Goal: Task Accomplishment & Management: Complete application form

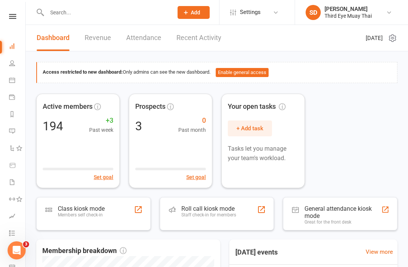
click at [67, 215] on div "Members self check-in" at bounding box center [81, 214] width 47 height 5
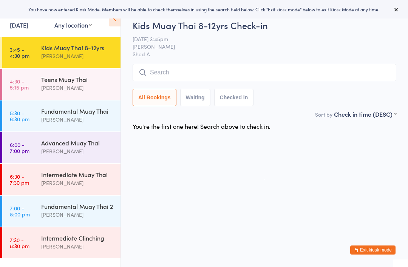
click at [367, 78] on input "search" at bounding box center [265, 72] width 264 height 17
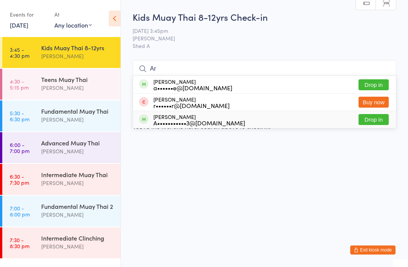
type input "Ar"
click at [175, 122] on div "A•••••••••••3@[DOMAIN_NAME]" at bounding box center [199, 123] width 92 height 6
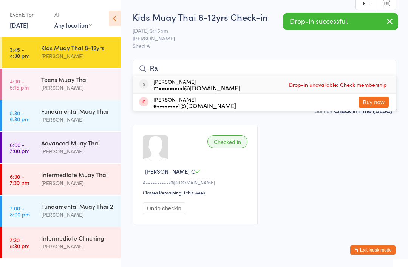
type input "R"
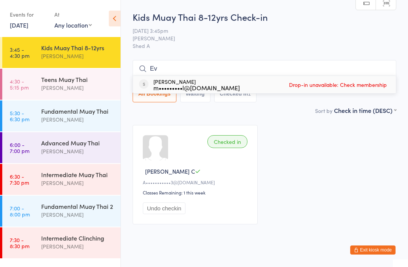
type input "E"
type input "Rhy"
click at [181, 91] on div "S••••••••••••7@hotmail.com" at bounding box center [200, 88] width 94 height 6
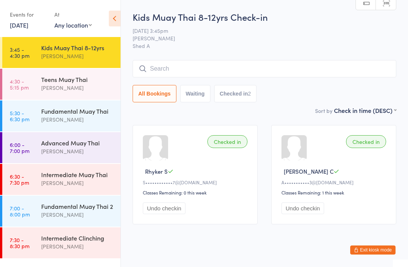
click at [379, 253] on button "Exit kiosk mode" at bounding box center [372, 250] width 45 height 9
click at [93, 144] on div "Advanced Muay Thai" at bounding box center [77, 143] width 73 height 8
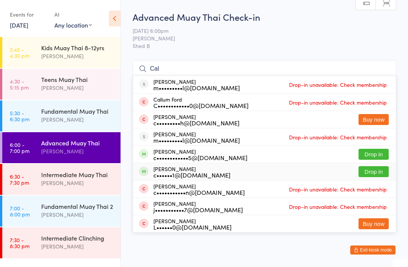
type input "Cal"
click at [195, 172] on div "c••••••1@gmail.com" at bounding box center [191, 175] width 77 height 6
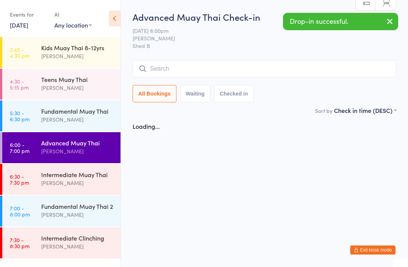
click at [383, 248] on button "Exit kiosk mode" at bounding box center [372, 250] width 45 height 9
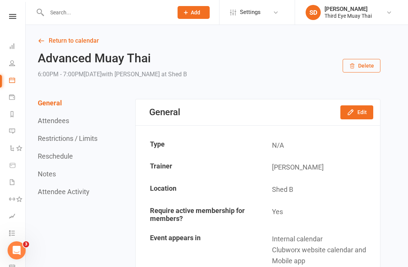
click at [112, 11] on input "text" at bounding box center [106, 12] width 123 height 11
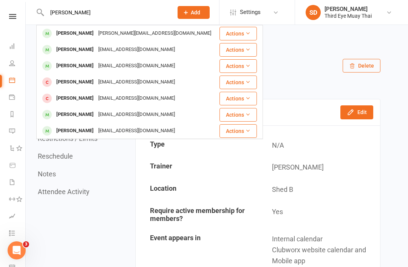
type input "Hann"
click at [88, 65] on div "Hannah Black" at bounding box center [75, 65] width 42 height 11
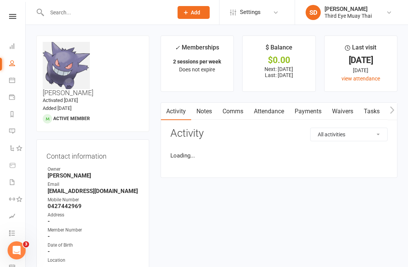
click at [307, 110] on link "Payments" at bounding box center [308, 111] width 37 height 17
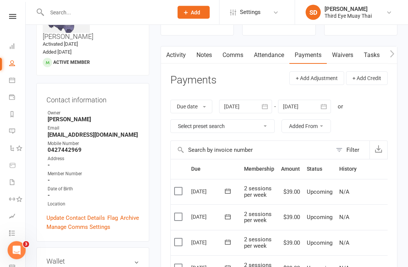
scroll to position [56, 0]
click at [13, 49] on icon at bounding box center [12, 46] width 6 height 6
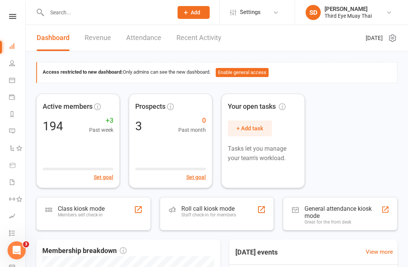
click at [99, 209] on div "Class kiosk mode" at bounding box center [81, 208] width 47 height 7
click at [104, 211] on div "Class kiosk mode" at bounding box center [81, 208] width 47 height 7
click at [98, 214] on div "Members self check-in" at bounding box center [81, 214] width 47 height 5
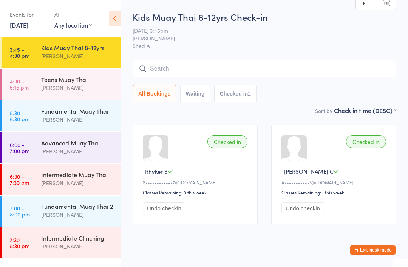
click at [376, 248] on button "Exit kiosk mode" at bounding box center [372, 250] width 45 height 9
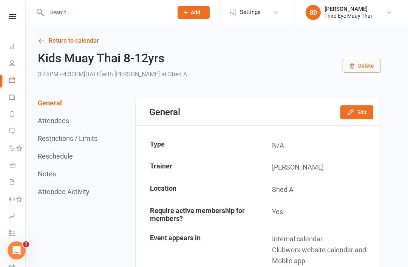
click at [83, 16] on input "text" at bounding box center [106, 12] width 123 height 11
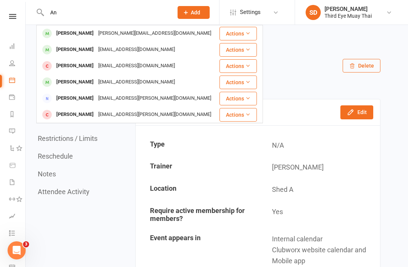
type input "A"
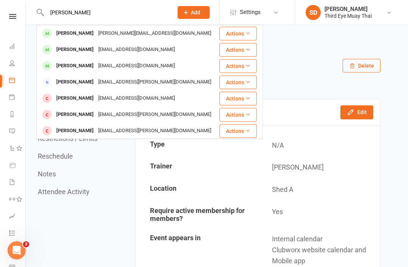
type input "Hannah"
click at [62, 48] on div "Hannah Black" at bounding box center [75, 49] width 42 height 11
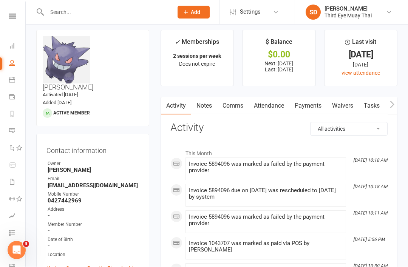
click at [317, 107] on link "Payments" at bounding box center [308, 106] width 37 height 17
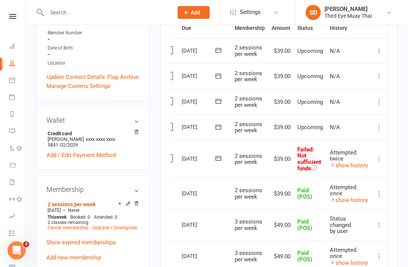
scroll to position [0, 10]
click at [380, 155] on icon at bounding box center [380, 159] width 8 height 8
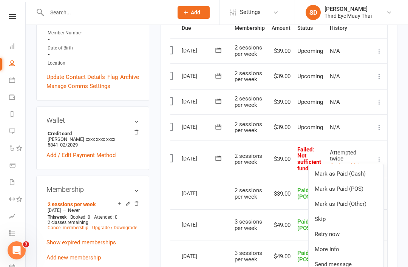
click at [351, 187] on link "Mark as Paid (POS)" at bounding box center [346, 188] width 75 height 15
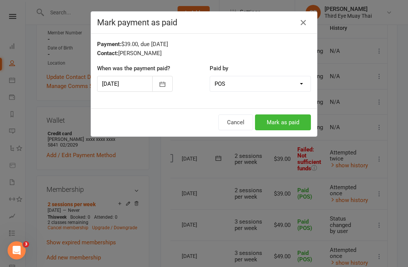
click at [289, 122] on button "Mark as paid" at bounding box center [283, 123] width 56 height 16
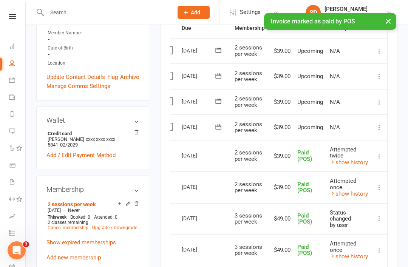
click at [17, 50] on link "Dashboard" at bounding box center [17, 47] width 17 height 17
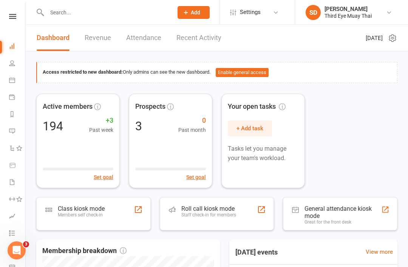
click at [88, 11] on input "text" at bounding box center [106, 12] width 123 height 11
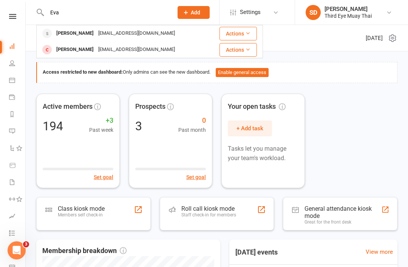
type input "Eva"
click at [96, 34] on div "mark.callil@gmail.com" at bounding box center [136, 33] width 81 height 11
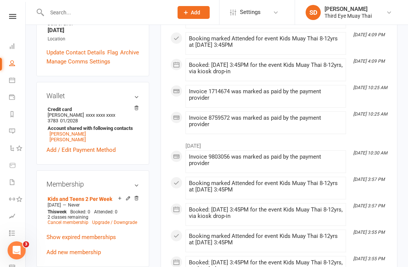
scroll to position [171, 0]
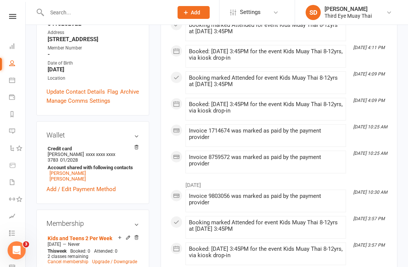
click at [20, 44] on link "Dashboard" at bounding box center [17, 47] width 17 height 17
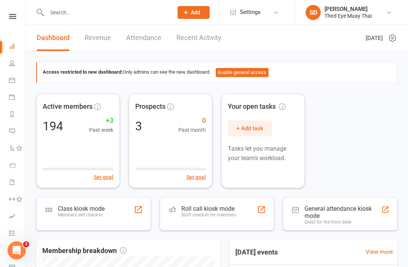
click at [48, 16] on input "text" at bounding box center [106, 12] width 123 height 11
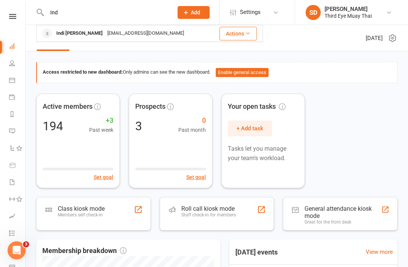
type input "Ind"
click at [61, 31] on div "Indi Wills" at bounding box center [79, 33] width 51 height 11
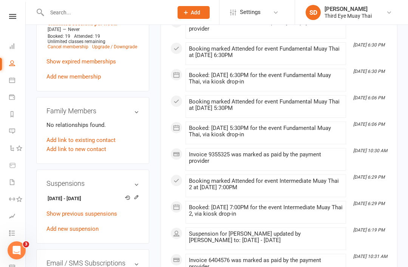
scroll to position [383, 0]
click at [101, 211] on link "Show previous suspensions" at bounding box center [81, 214] width 71 height 7
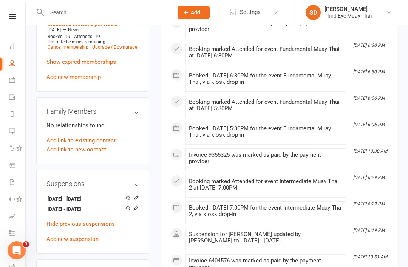
click at [105, 206] on strong "10 Oct 2025 - 17 Oct 2025" at bounding box center [92, 210] width 88 height 8
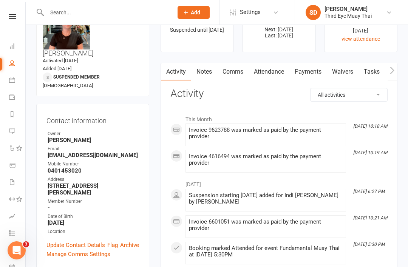
scroll to position [0, 0]
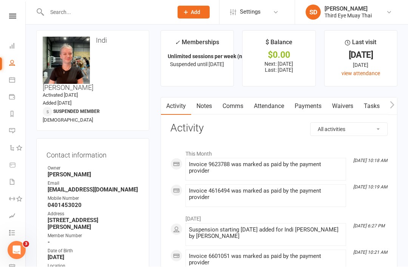
click at [315, 108] on link "Payments" at bounding box center [308, 106] width 37 height 17
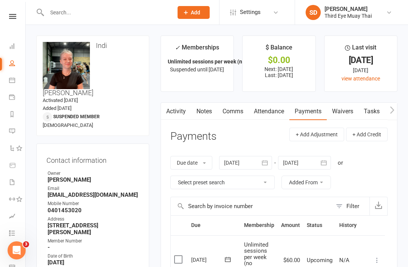
click at [267, 159] on icon "button" at bounding box center [265, 163] width 8 height 8
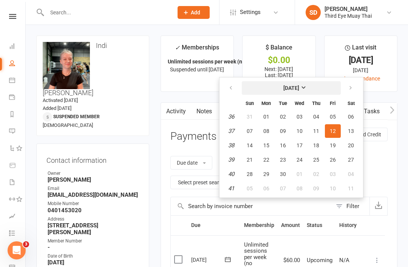
click at [302, 92] on button "September 2025" at bounding box center [291, 88] width 99 height 14
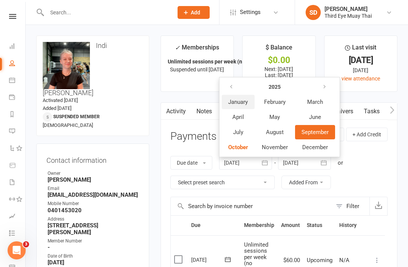
click at [243, 96] on button "January" at bounding box center [238, 102] width 33 height 14
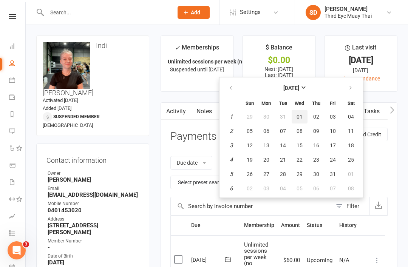
click at [297, 112] on button "01" at bounding box center [300, 117] width 16 height 14
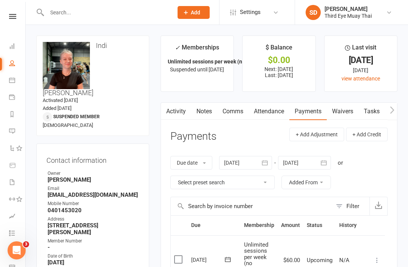
type input "01 Jan 2025"
click at [25, 48] on link "Dashboard" at bounding box center [17, 47] width 17 height 17
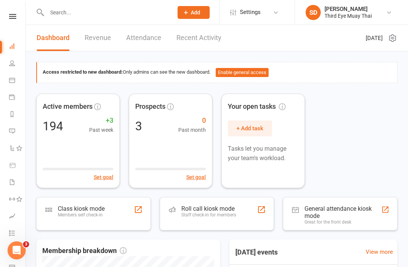
click at [115, 211] on div "Class kiosk mode Members self check-in" at bounding box center [93, 213] width 115 height 33
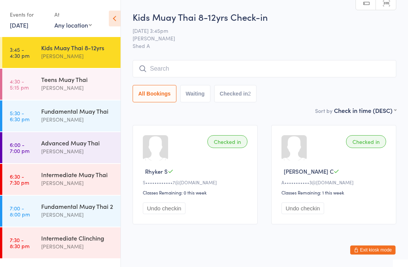
click at [101, 88] on div "[PERSON_NAME]" at bounding box center [77, 88] width 73 height 9
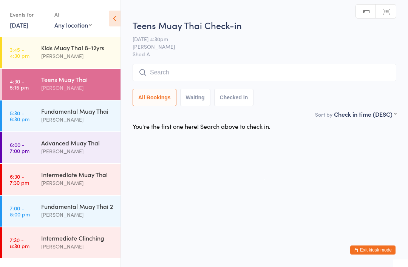
click at [178, 76] on input "search" at bounding box center [265, 72] width 264 height 17
type input "O"
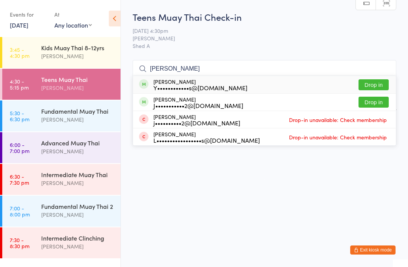
type input "Jonath"
click at [201, 81] on div "Jonathan Williams Y••••••••••••s@gmail.com" at bounding box center [200, 85] width 94 height 12
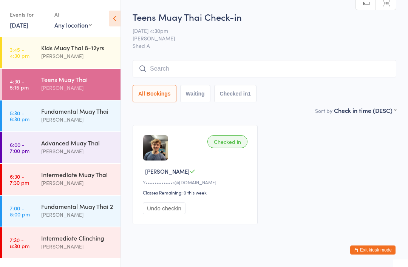
click at [100, 54] on div "[PERSON_NAME]" at bounding box center [77, 56] width 73 height 9
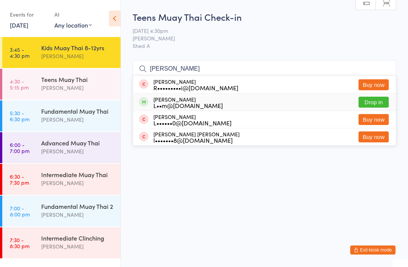
type input "Lew"
click at [225, 102] on div "Lewyn Sinnott L••m@sinnotts.com Drop in" at bounding box center [264, 102] width 263 height 17
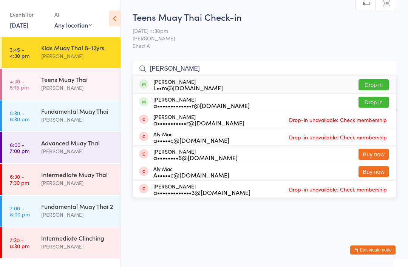
type input "Alber"
click at [178, 88] on div "L••m@sinnotts.com" at bounding box center [188, 88] width 70 height 6
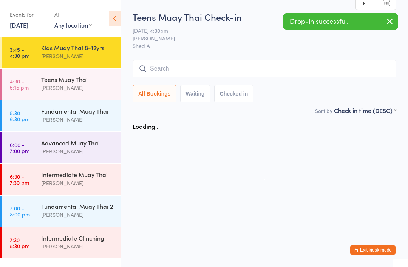
click at [96, 81] on div "Teens Muay Thai" at bounding box center [77, 79] width 73 height 8
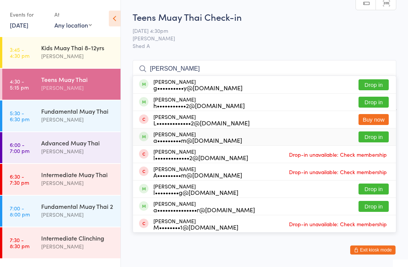
type input "Lach"
click at [199, 134] on div "Lachy Marshall a•••••••••m@hotmail.com" at bounding box center [197, 137] width 89 height 12
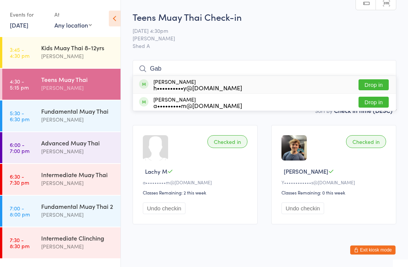
type input "Gab"
click at [184, 101] on div "Gabrielle Marshall a•••••••••m@hotmail.com" at bounding box center [197, 102] width 89 height 12
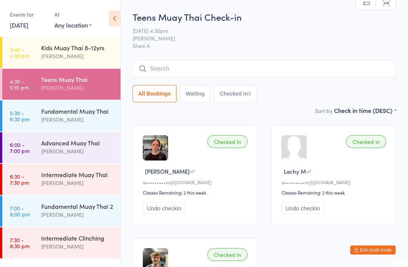
click at [77, 156] on div "[PERSON_NAME]" at bounding box center [77, 151] width 73 height 9
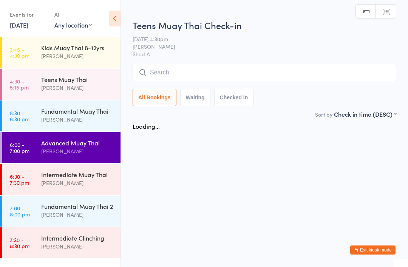
click at [86, 114] on div "Fundamental Muay Thai" at bounding box center [77, 111] width 73 height 8
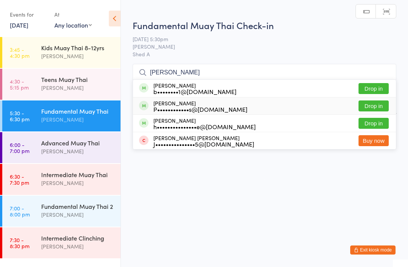
type input "Pete"
click at [183, 106] on div "P••••••••••••s@[DOMAIN_NAME]" at bounding box center [200, 109] width 94 height 6
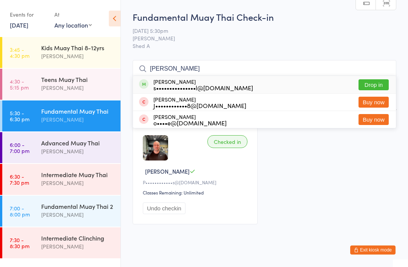
type input "Simon"
click at [180, 85] on div "s•••••••••••••••l@[DOMAIN_NAME]" at bounding box center [203, 88] width 100 height 6
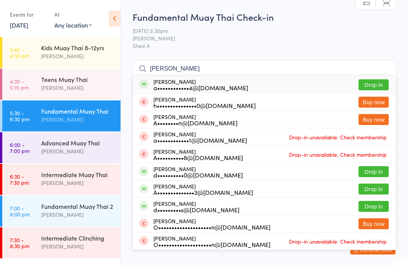
type input "Andrew"
click at [187, 91] on div "a••••••••••••4@[DOMAIN_NAME]" at bounding box center [200, 88] width 95 height 6
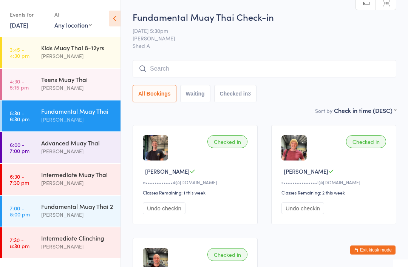
click at [380, 246] on button "Exit kiosk mode" at bounding box center [372, 250] width 45 height 9
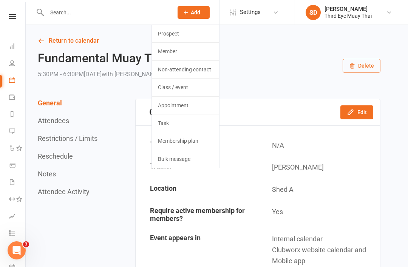
click at [179, 47] on link "Member" at bounding box center [185, 51] width 67 height 17
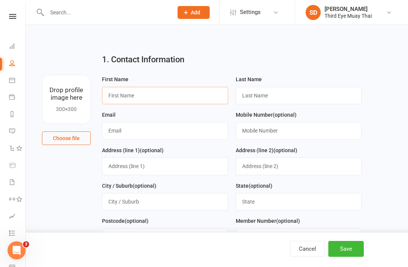
click at [138, 89] on input "text" at bounding box center [165, 95] width 126 height 17
type input "[PERSON_NAME]"
click at [262, 87] on input "text" at bounding box center [299, 95] width 126 height 17
type input "m"
click at [122, 136] on input "text" at bounding box center [165, 130] width 126 height 17
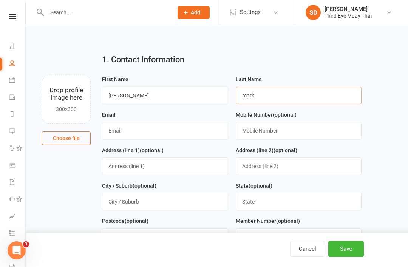
click at [278, 100] on input "mark" at bounding box center [299, 95] width 126 height 17
type input "m"
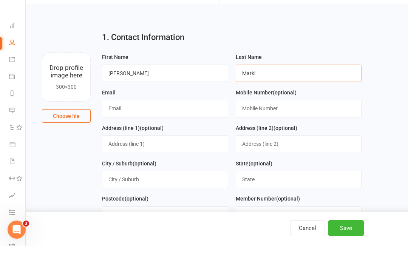
scroll to position [19, 0]
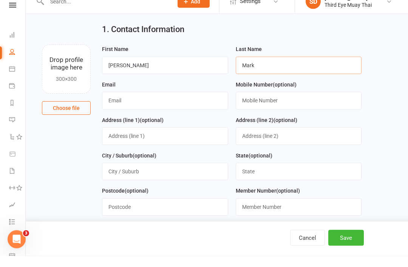
type input "Mark"
click at [126, 103] on input "text" at bounding box center [165, 111] width 126 height 17
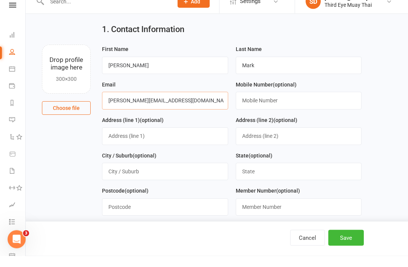
type input "jesse.mark26@icloud.com"
click at [350, 257] on button "Save" at bounding box center [346, 249] width 36 height 16
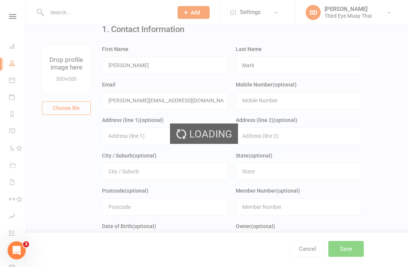
scroll to position [0, 0]
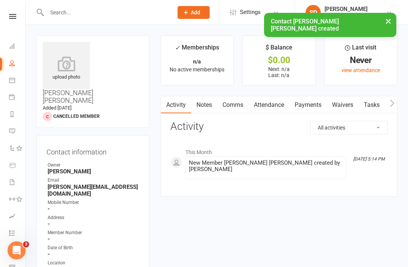
click at [52, 71] on icon at bounding box center [66, 63] width 47 height 15
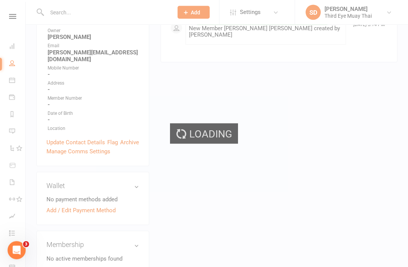
scroll to position [135, 0]
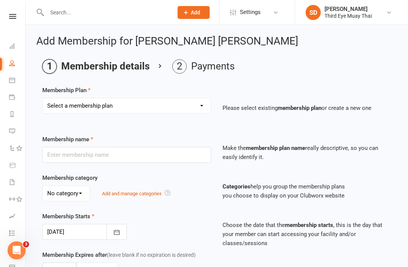
click at [98, 104] on select "Select a membership plan Create new Membership Plan 1 per week casual visit 1 p…" at bounding box center [127, 105] width 168 height 15
select select "15"
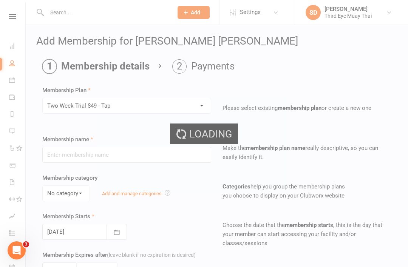
type input "Two Week Trial $49 - Tap"
type input "2"
select select "1"
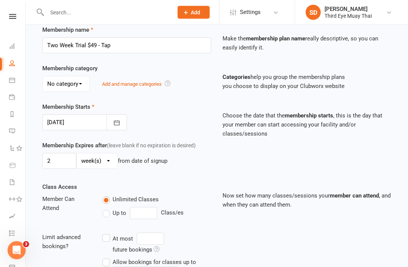
scroll to position [252, 0]
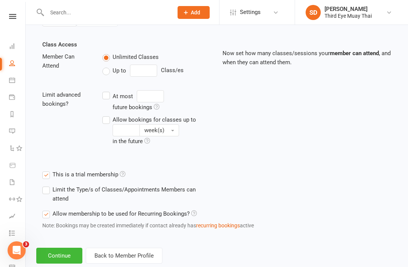
click at [66, 263] on button "Continue" at bounding box center [59, 256] width 46 height 16
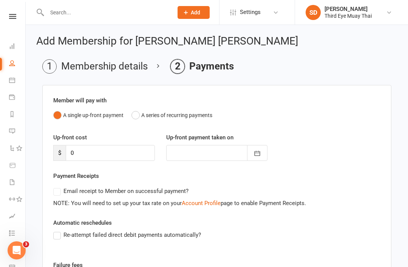
scroll to position [96, 0]
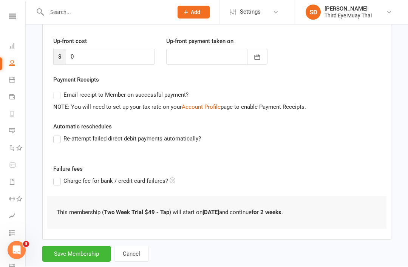
click at [84, 255] on button "Save Membership" at bounding box center [76, 254] width 68 height 16
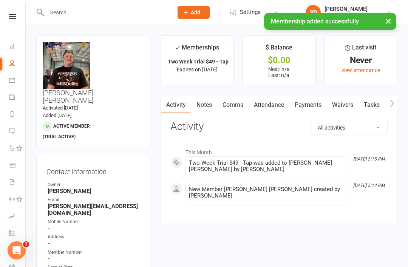
click at [52, 23] on div at bounding box center [102, 12] width 132 height 25
click at [55, 22] on div at bounding box center [102, 12] width 132 height 25
click at [188, 10] on icon at bounding box center [186, 12] width 7 height 7
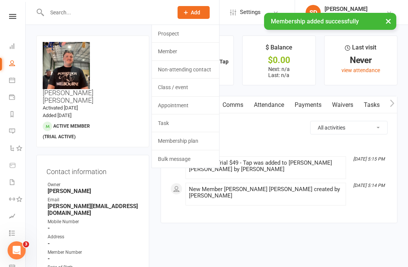
click at [174, 46] on link "Member" at bounding box center [185, 51] width 67 height 17
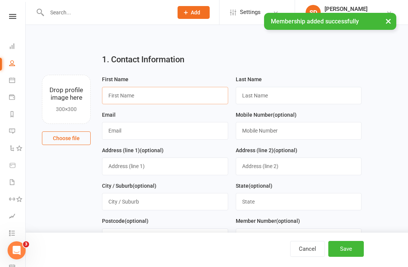
click at [122, 96] on input "text" at bounding box center [165, 95] width 126 height 17
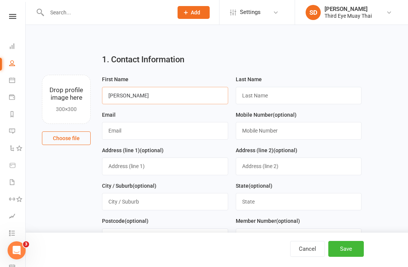
type input "John"
click at [305, 93] on input "text" at bounding box center [299, 95] width 126 height 17
click at [188, 132] on input "text" at bounding box center [165, 130] width 126 height 17
click at [303, 102] on input "Ruttlry" at bounding box center [299, 95] width 126 height 17
type input "Ruttley"
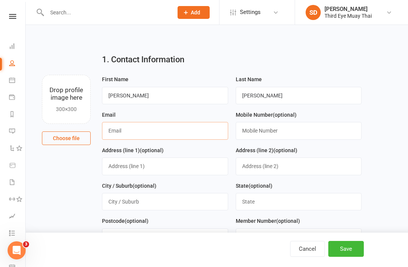
click at [180, 139] on input "text" at bounding box center [165, 130] width 126 height 17
type input "jonhoruttley87@hotmail.com"
click at [361, 257] on button "Save" at bounding box center [346, 249] width 36 height 16
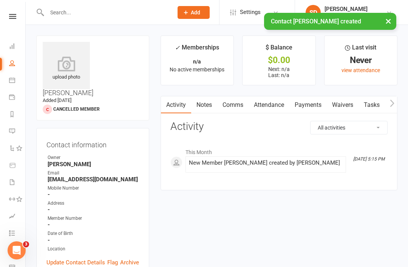
click at [66, 68] on icon at bounding box center [66, 63] width 47 height 15
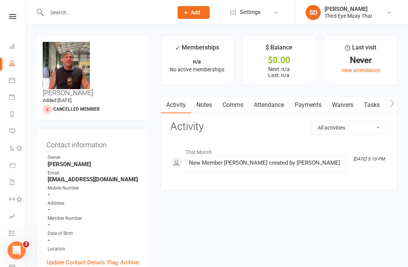
click at [76, 128] on div "Contact information Owner Shae Dekel Email jonhoruttley87@hotmail.com Mobile Nu…" at bounding box center [92, 207] width 113 height 158
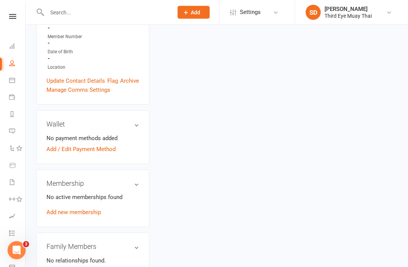
click at [58, 209] on link "Add new membership" at bounding box center [73, 212] width 54 height 7
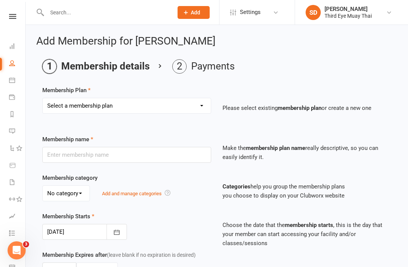
click at [150, 103] on select "Select a membership plan Create new Membership Plan 1 per week casual visit 1 p…" at bounding box center [127, 105] width 168 height 15
select select "15"
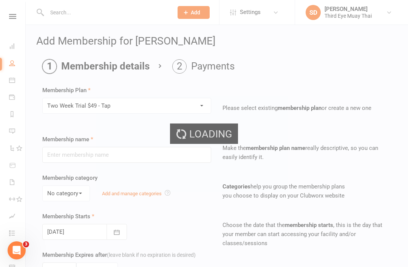
type input "Two Week Trial $49 - Tap"
type input "2"
select select "1"
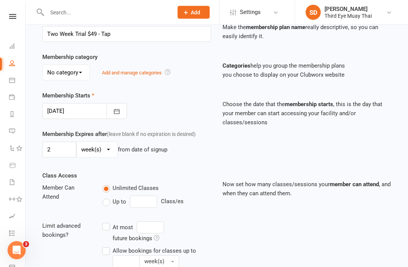
scroll to position [252, 0]
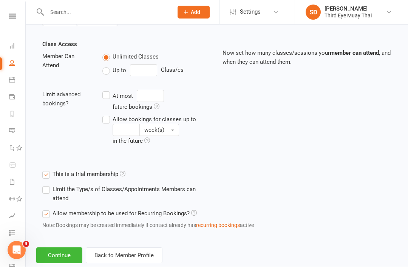
click at [65, 258] on button "Continue" at bounding box center [59, 256] width 46 height 16
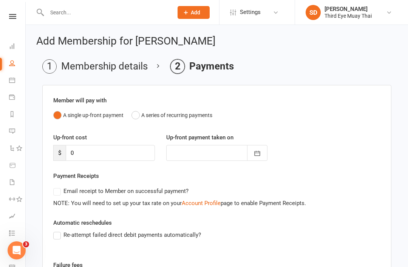
scroll to position [96, 0]
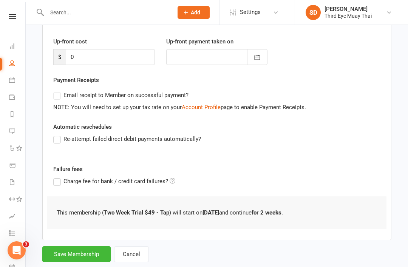
click at [87, 255] on button "Save Membership" at bounding box center [76, 254] width 68 height 16
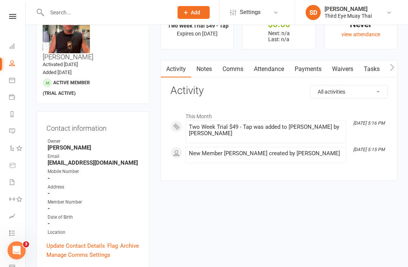
click at [11, 45] on icon at bounding box center [12, 46] width 6 height 6
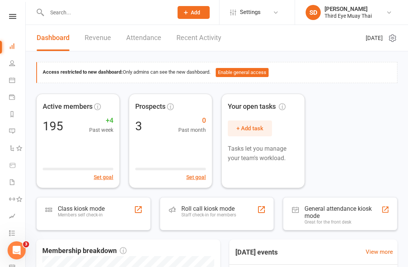
click at [73, 206] on div "Class kiosk mode" at bounding box center [81, 208] width 47 height 7
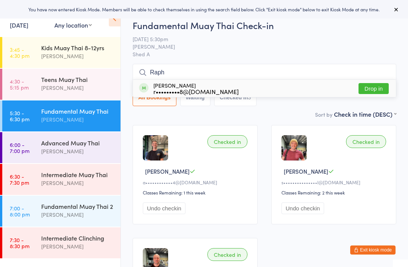
type input "Raph"
click at [153, 87] on div "Raphael Slater r•••••••••8@gmail.com" at bounding box center [189, 88] width 100 height 12
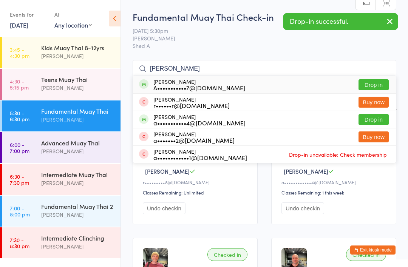
type input "Angelo"
click at [156, 87] on div "A•••••••••••7@gmail.com" at bounding box center [199, 88] width 92 height 6
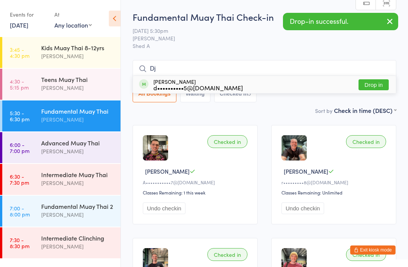
type input "Dj"
click at [156, 85] on div "d••••••••••5@gmail.com" at bounding box center [198, 88] width 90 height 6
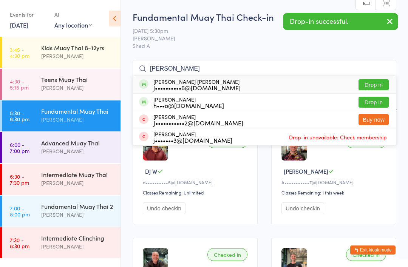
type input "[PERSON_NAME]"
click at [156, 86] on div "j••••••••••6@icloud.com" at bounding box center [196, 88] width 87 height 6
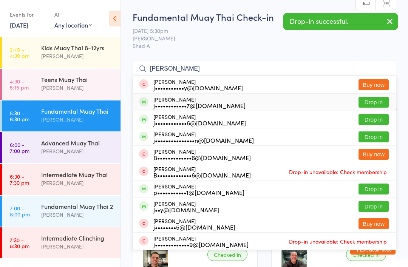
type input "[PERSON_NAME]"
click at [157, 99] on div "John Ruttley j••••••••••••7@hotmail.com" at bounding box center [199, 102] width 92 height 12
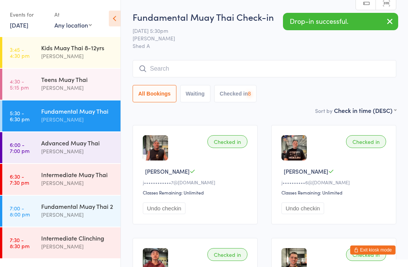
click at [80, 135] on div "Advanced Muay Thai Shae Dekel" at bounding box center [80, 147] width 79 height 30
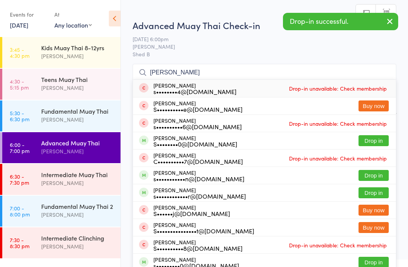
type input "Sam"
click at [152, 191] on div "Samantha Maher s••••••••••••r@hotmail.com" at bounding box center [192, 193] width 107 height 12
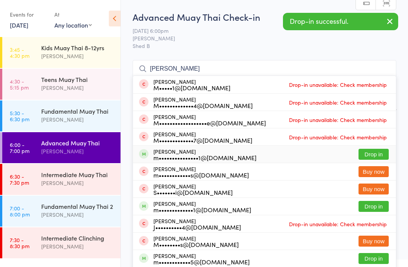
type input "Matt"
click at [162, 155] on div "m•••••••••••••••1@gmail.com" at bounding box center [204, 158] width 103 height 6
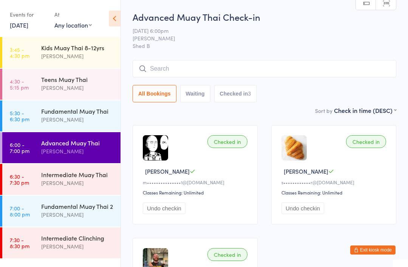
click at [92, 101] on div "Fundamental Muay Thai Shae Dekel" at bounding box center [80, 116] width 79 height 30
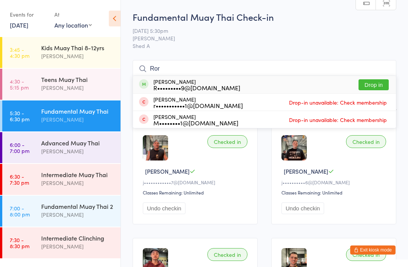
type input "Ror"
click at [186, 84] on div "Rory Gavron R•••••••••9@gmail.com" at bounding box center [196, 85] width 87 height 12
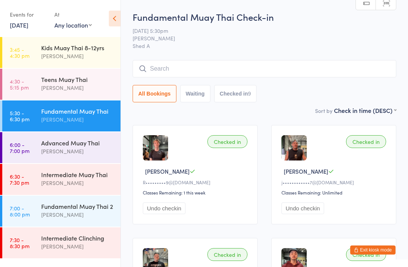
click at [384, 252] on button "Exit kiosk mode" at bounding box center [372, 250] width 45 height 9
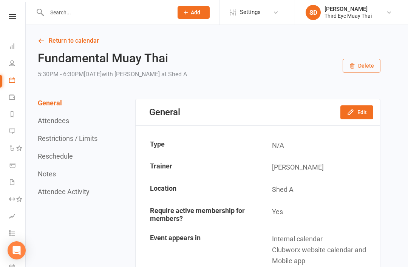
click at [189, 17] on button "Add" at bounding box center [194, 12] width 32 height 13
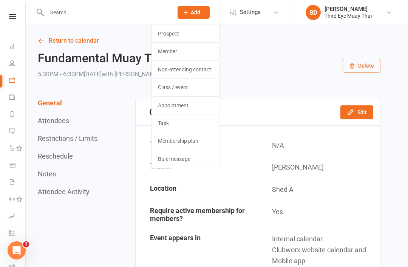
click at [162, 50] on link "Member" at bounding box center [185, 51] width 67 height 17
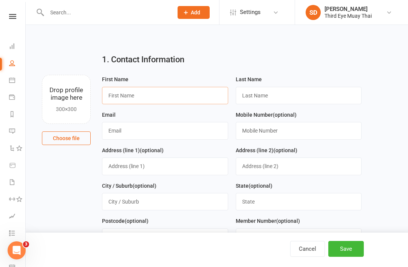
click at [118, 102] on input "text" at bounding box center [165, 95] width 126 height 17
type input "Kaleb"
click at [265, 90] on input "text" at bounding box center [299, 95] width 126 height 17
type input "[PERSON_NAME]"
click at [167, 127] on input "text" at bounding box center [165, 130] width 126 height 17
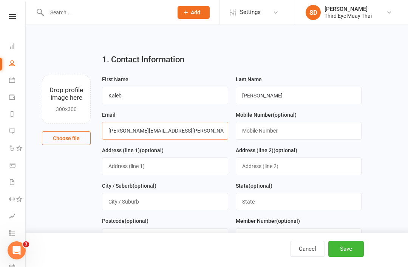
type input "[PERSON_NAME][EMAIL_ADDRESS][PERSON_NAME][DOMAIN_NAME]"
click at [363, 245] on button "Save" at bounding box center [346, 249] width 36 height 16
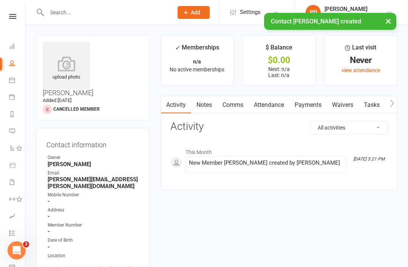
click at [61, 76] on div "upload photo" at bounding box center [66, 68] width 47 height 25
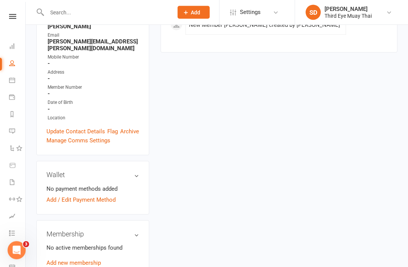
click at [82, 260] on link "Add new membership" at bounding box center [73, 263] width 54 height 7
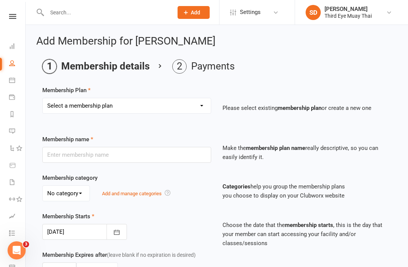
click at [166, 105] on select "Select a membership plan Create new Membership Plan 1 per week casual visit 1 p…" at bounding box center [127, 105] width 168 height 15
select select "15"
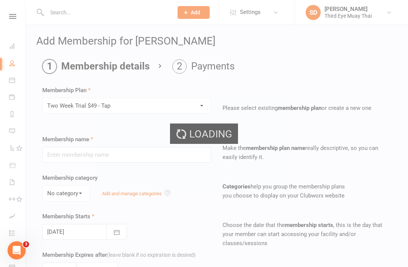
type input "Two Week Trial $49 - Tap"
type input "2"
select select "1"
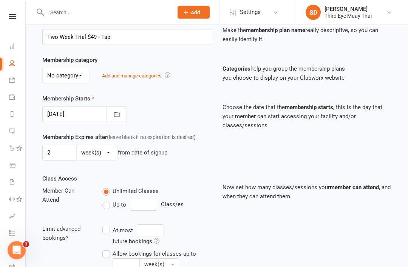
scroll to position [252, 0]
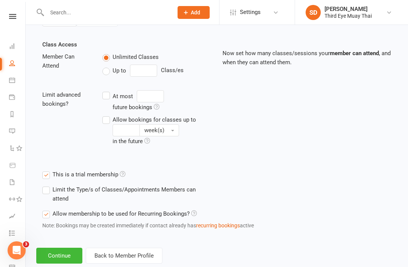
click at [59, 263] on button "Continue" at bounding box center [59, 256] width 46 height 16
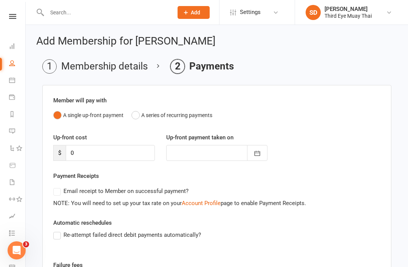
scroll to position [96, 0]
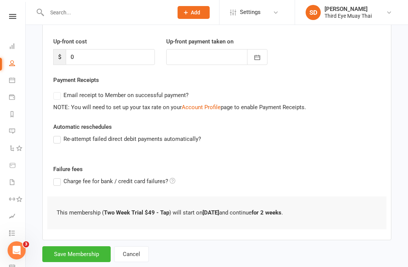
click at [89, 256] on button "Save Membership" at bounding box center [76, 254] width 68 height 16
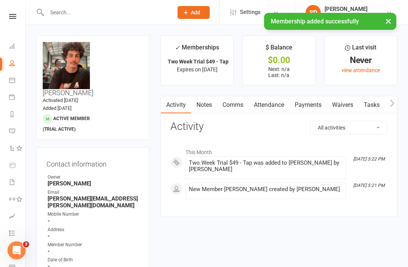
click at [21, 57] on link "People" at bounding box center [17, 64] width 17 height 17
select select "100"
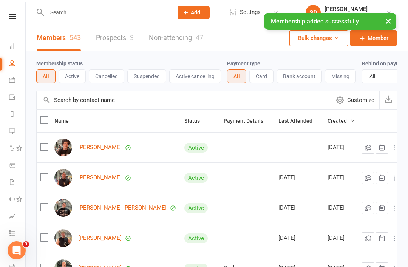
click at [9, 40] on link "Dashboard" at bounding box center [17, 47] width 17 height 17
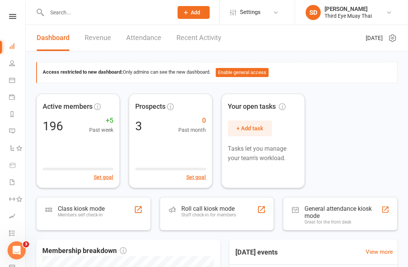
click at [86, 217] on div "Class kiosk mode Members self check-in" at bounding box center [81, 215] width 47 height 20
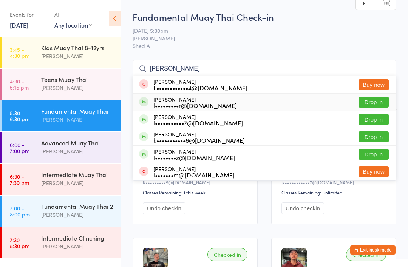
type input "[PERSON_NAME]"
click at [180, 102] on div "l•••••••••r@[DOMAIN_NAME]" at bounding box center [195, 105] width 84 height 6
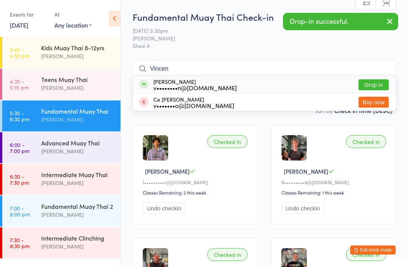
type input "Vincen"
click at [165, 89] on div "v••••••••n@[DOMAIN_NAME]" at bounding box center [195, 88] width 84 height 6
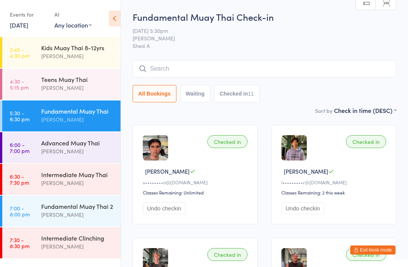
click at [45, 151] on div "[PERSON_NAME]" at bounding box center [77, 151] width 73 height 9
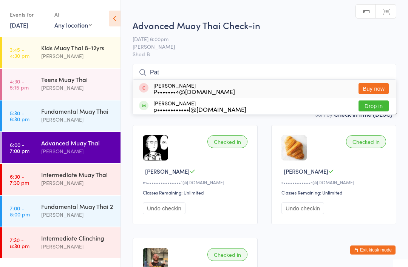
type input "Pat"
click at [158, 106] on div "p••••••••••••l@[DOMAIN_NAME]" at bounding box center [199, 109] width 93 height 6
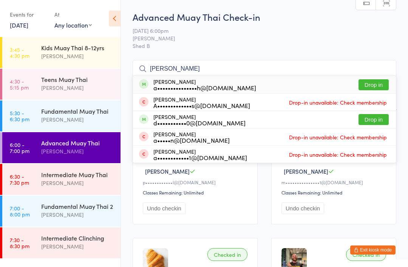
type input "[PERSON_NAME]"
click at [191, 83] on div "[PERSON_NAME] a•••••••••••••••h@[DOMAIN_NAME]" at bounding box center [204, 85] width 103 height 12
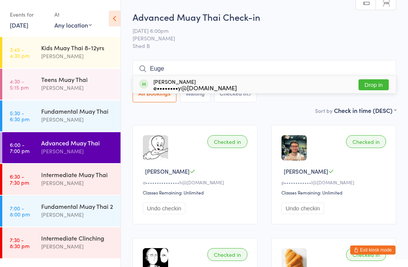
type input "Euge"
click at [177, 85] on div "e••••••••y@[DOMAIN_NAME]" at bounding box center [195, 88] width 84 height 6
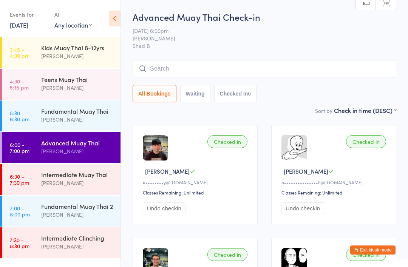
click at [376, 251] on button "Exit kiosk mode" at bounding box center [372, 250] width 45 height 9
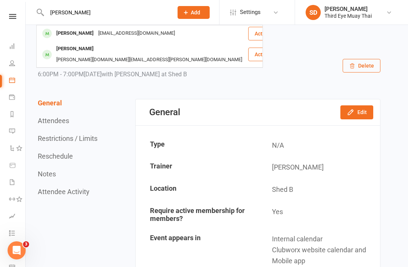
type input "[PERSON_NAME]"
click at [71, 53] on div "[PERSON_NAME]" at bounding box center [75, 48] width 42 height 11
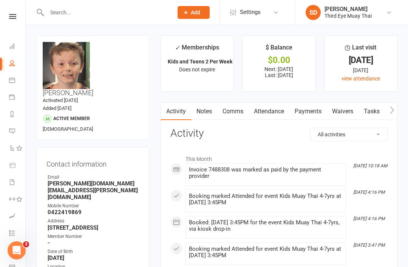
click at [315, 112] on link "Payments" at bounding box center [308, 111] width 37 height 17
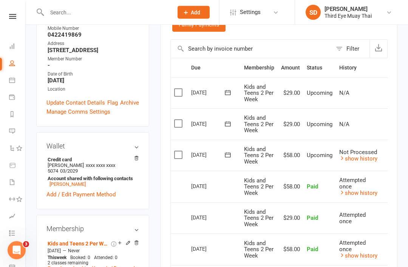
scroll to position [178, 0]
click at [234, 120] on button at bounding box center [227, 124] width 15 height 8
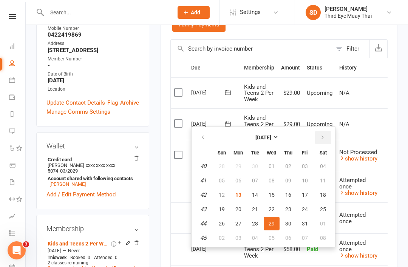
click at [321, 141] on button "button" at bounding box center [323, 138] width 16 height 14
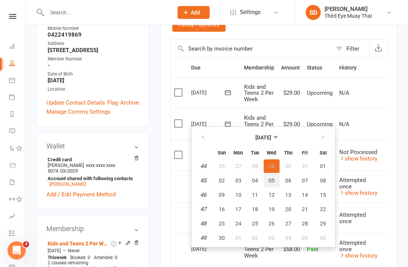
click at [273, 178] on span "05" at bounding box center [272, 181] width 6 height 6
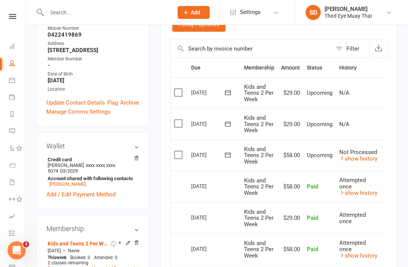
scroll to position [202, 0]
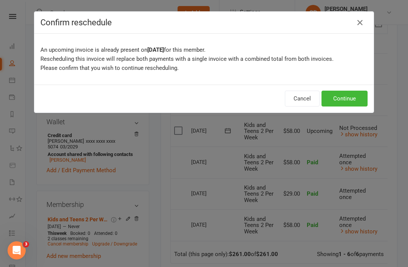
click at [351, 101] on button "Continue" at bounding box center [345, 99] width 46 height 16
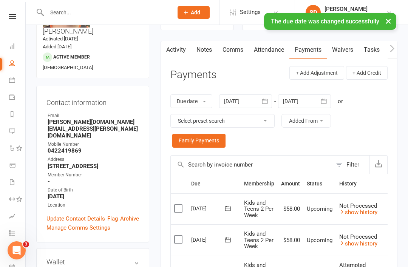
scroll to position [45, 0]
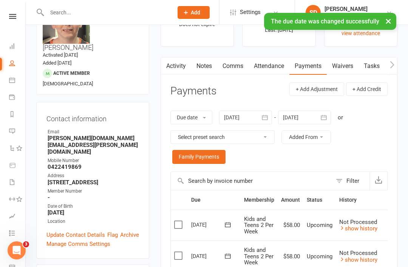
click at [62, 14] on input "text" at bounding box center [106, 12] width 123 height 11
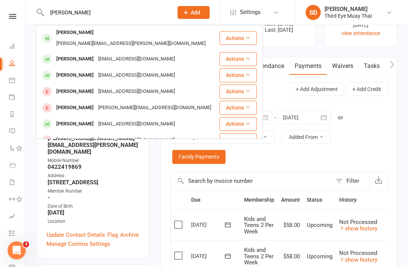
type input "Harri"
click at [74, 57] on div "Harrison Moore harrison42123@gmail.com" at bounding box center [128, 58] width 182 height 15
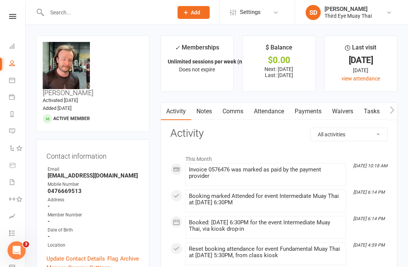
click at [302, 117] on link "Payments" at bounding box center [308, 111] width 37 height 17
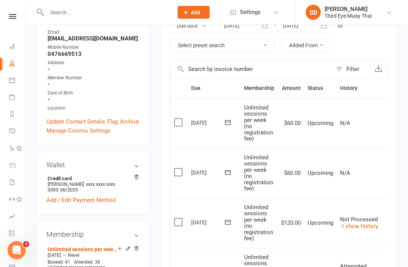
scroll to position [137, 0]
click at [173, 173] on td "Select this" at bounding box center [179, 173] width 17 height 50
click at [222, 169] on button at bounding box center [227, 173] width 15 height 8
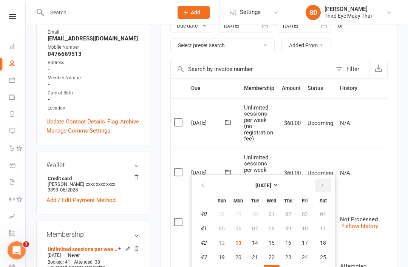
click at [324, 185] on icon "button" at bounding box center [322, 186] width 5 height 6
click at [272, 229] on span "05" at bounding box center [272, 229] width 6 height 6
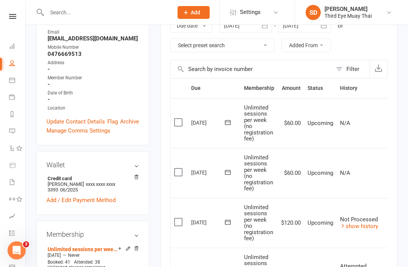
scroll to position [161, 0]
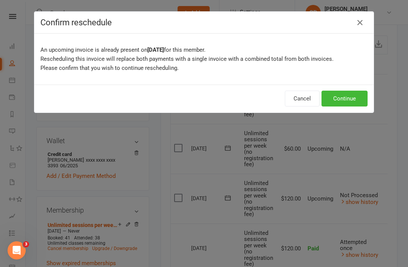
click at [342, 101] on button "Continue" at bounding box center [345, 99] width 46 height 16
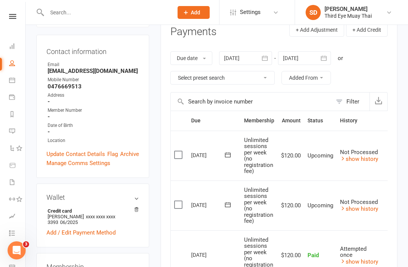
scroll to position [95, 0]
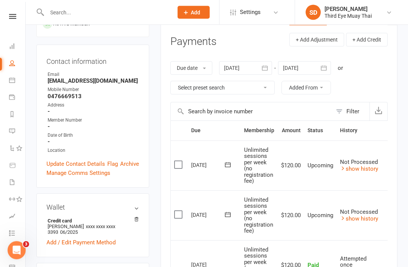
click at [10, 50] on link "Dashboard" at bounding box center [17, 47] width 17 height 17
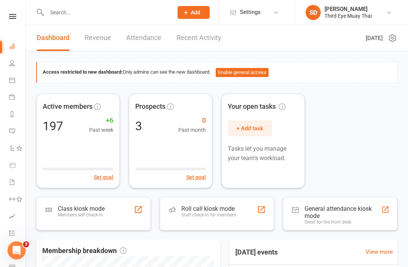
click at [92, 213] on div "Members self check-in" at bounding box center [81, 214] width 47 height 5
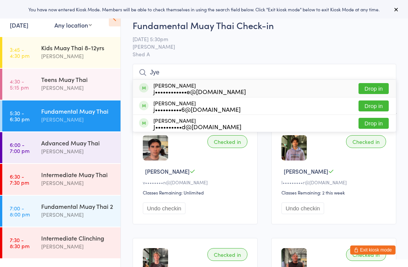
type input "Jye"
click at [159, 107] on div "j••••••••••6@[DOMAIN_NAME]" at bounding box center [196, 109] width 87 height 6
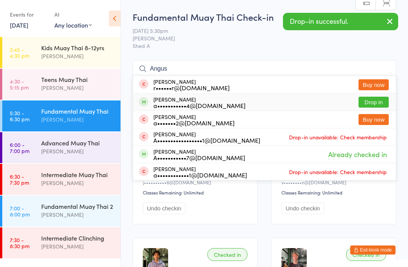
type input "Angus"
click at [163, 104] on div "a•••••••••••4@[DOMAIN_NAME]" at bounding box center [199, 105] width 92 height 6
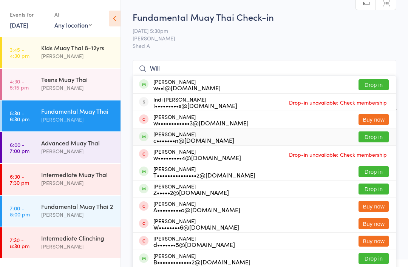
type input "Will"
click at [184, 138] on div "c•••••••n@[DOMAIN_NAME]" at bounding box center [193, 140] width 81 height 6
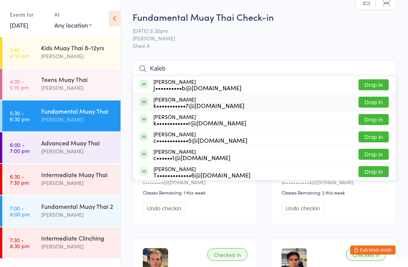
type input "Kaleb"
click at [220, 108] on div "k•••••••••••7@[DOMAIN_NAME]" at bounding box center [198, 105] width 91 height 6
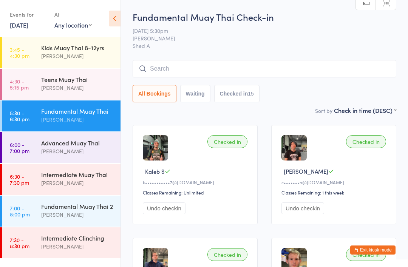
click at [62, 180] on div "[PERSON_NAME]" at bounding box center [77, 183] width 73 height 9
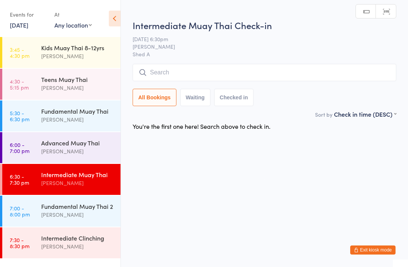
click at [216, 62] on div "Intermediate Muay Thai Check-in [DATE] 6:30pm [PERSON_NAME] Shed A Manual searc…" at bounding box center [265, 64] width 264 height 91
click at [237, 79] on input "search" at bounding box center [265, 72] width 264 height 17
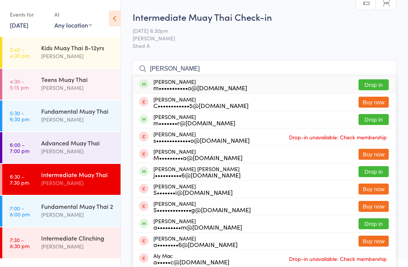
type input "[PERSON_NAME]"
click at [195, 85] on div "m•••••••••••o@[DOMAIN_NAME]" at bounding box center [200, 88] width 94 height 6
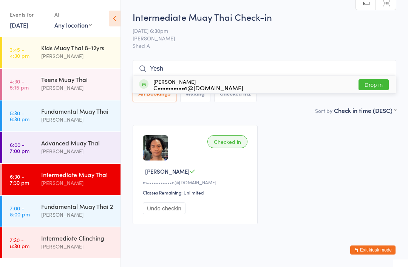
type input "Yesh"
click at [153, 86] on div "[PERSON_NAME] C••••••••••e@[DOMAIN_NAME]" at bounding box center [191, 85] width 104 height 12
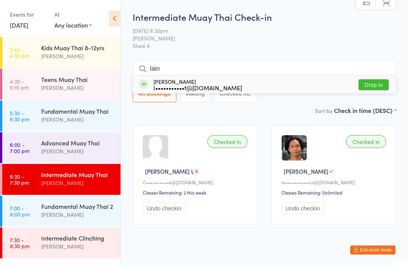
type input "Iain"
click at [169, 90] on div "I•••••••••••t@[DOMAIN_NAME]" at bounding box center [197, 88] width 89 height 6
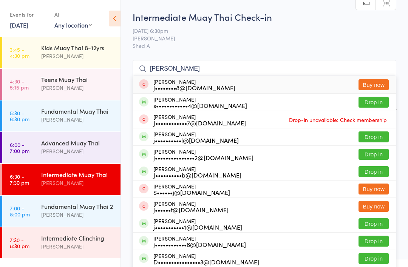
type input "[PERSON_NAME]"
click at [180, 104] on div "s••••••••••••4@[DOMAIN_NAME]" at bounding box center [200, 105] width 94 height 6
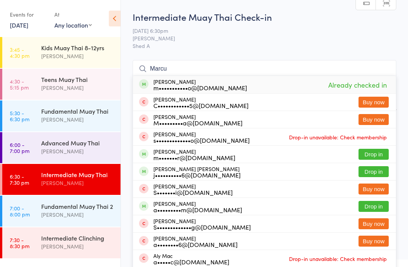
type input "Marcu"
click at [178, 158] on div "m•••••••r@[DOMAIN_NAME]" at bounding box center [194, 158] width 82 height 6
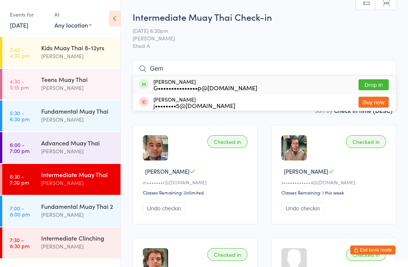
type input "Gem"
click at [176, 83] on div "[PERSON_NAME] G•••••••••••••••p@[DOMAIN_NAME]" at bounding box center [205, 85] width 104 height 12
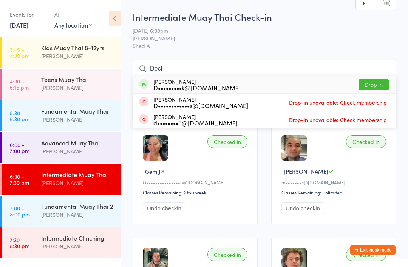
type input "Decl"
click at [192, 91] on div "D•••••••••k@[DOMAIN_NAME]" at bounding box center [196, 88] width 87 height 6
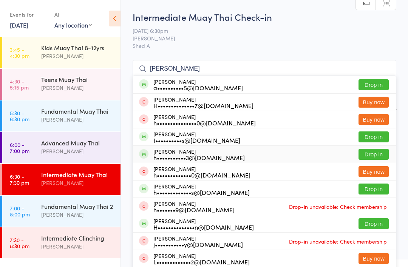
type input "[PERSON_NAME]"
click at [188, 155] on div "h•••••••••••3@[DOMAIN_NAME]" at bounding box center [198, 158] width 91 height 6
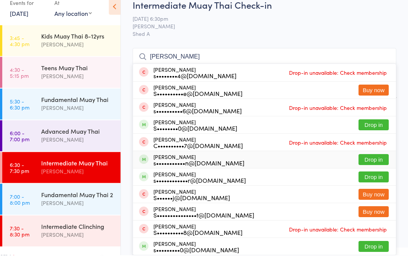
type input "[PERSON_NAME]"
click at [192, 172] on div "s•••••••••••n@[DOMAIN_NAME]" at bounding box center [198, 175] width 91 height 6
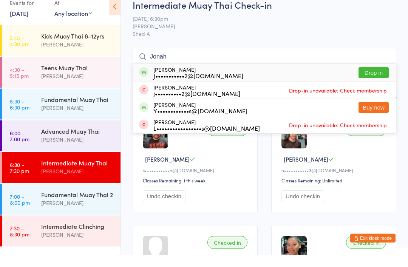
type input "Jonah"
click at [213, 85] on div "J•••••••••••2@[DOMAIN_NAME]" at bounding box center [198, 88] width 90 height 6
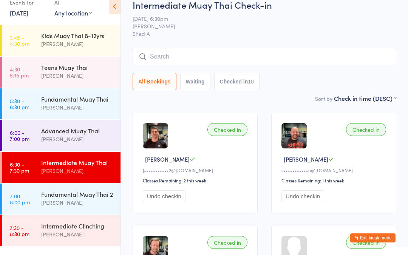
scroll to position [12, 0]
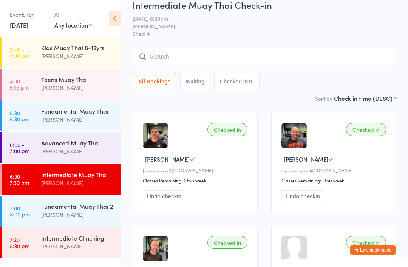
click at [43, 234] on div "Intermediate Clinching" at bounding box center [77, 238] width 73 height 8
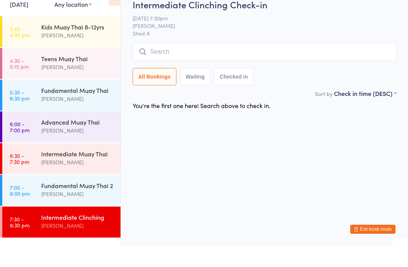
click at [47, 202] on div "Fundamental Muay Thai 2" at bounding box center [77, 206] width 73 height 8
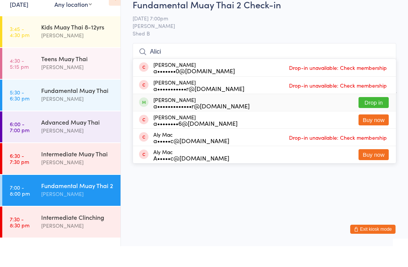
type input "Alici"
click at [183, 124] on div "a•••••••••••••r@[DOMAIN_NAME]" at bounding box center [201, 127] width 96 height 6
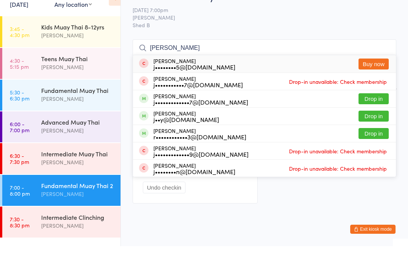
type input "[PERSON_NAME]"
click at [176, 120] on div "j•••••••••••••7@[DOMAIN_NAME]" at bounding box center [200, 123] width 95 height 6
